Goal: Transaction & Acquisition: Subscribe to service/newsletter

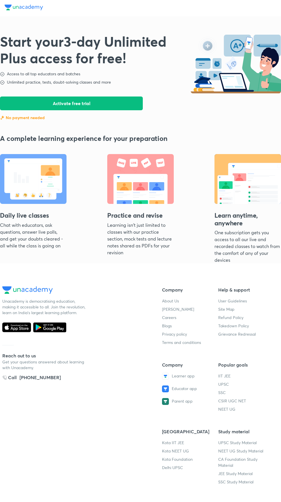
click at [98, 103] on button "Activate free trial" at bounding box center [71, 104] width 143 height 14
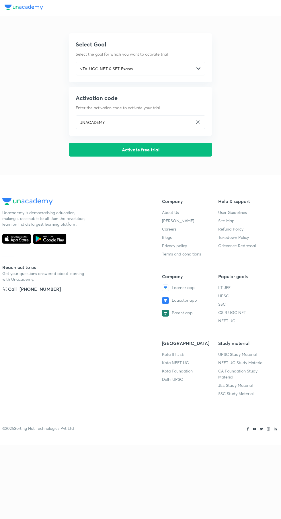
click at [168, 146] on button "Activate free trial" at bounding box center [140, 150] width 143 height 14
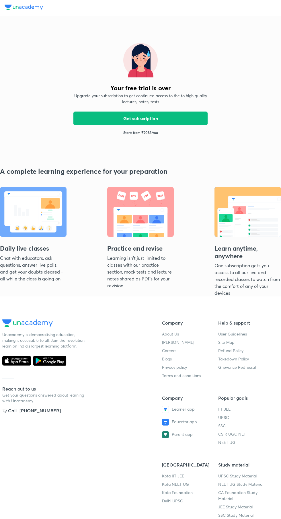
click at [139, 136] on div "Your free trial is over Upgrade your subscription to get continued access to th…" at bounding box center [140, 89] width 143 height 110
click at [177, 117] on button "Get subscription" at bounding box center [140, 118] width 134 height 14
